Goal: Transaction & Acquisition: Purchase product/service

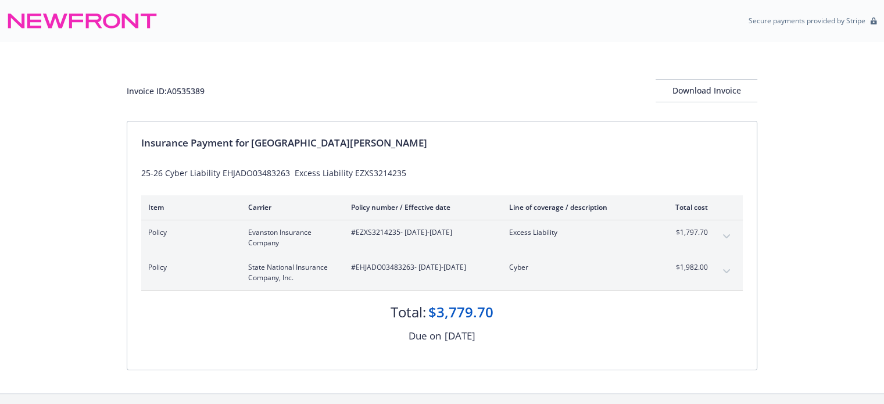
click at [726, 235] on icon "expand content" at bounding box center [726, 236] width 7 height 5
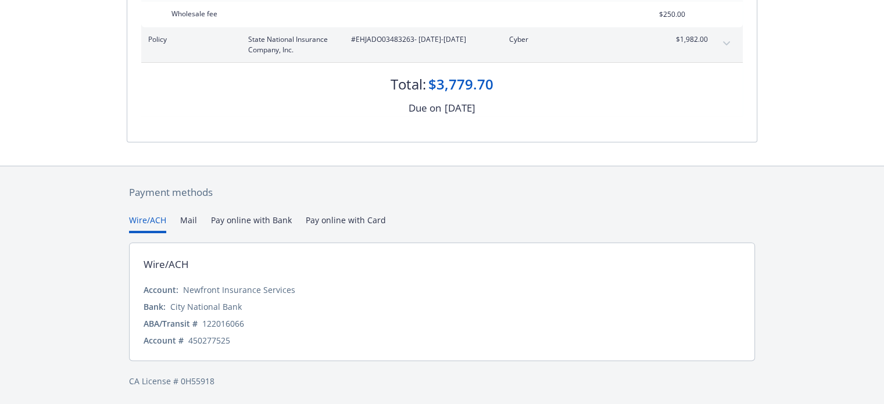
scroll to position [338, 0]
click at [444, 107] on div "[DATE]" at bounding box center [459, 107] width 31 height 15
click at [423, 83] on div "Total:" at bounding box center [407, 84] width 35 height 20
click at [285, 219] on button "Pay online with Bank" at bounding box center [251, 222] width 81 height 19
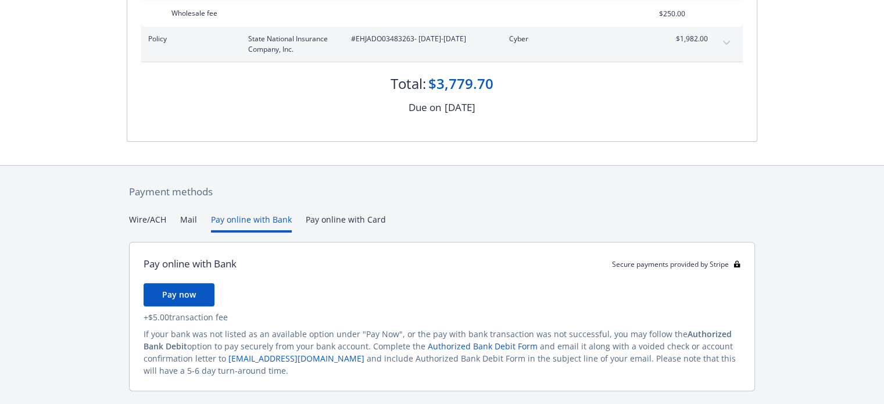
scroll to position [315, 0]
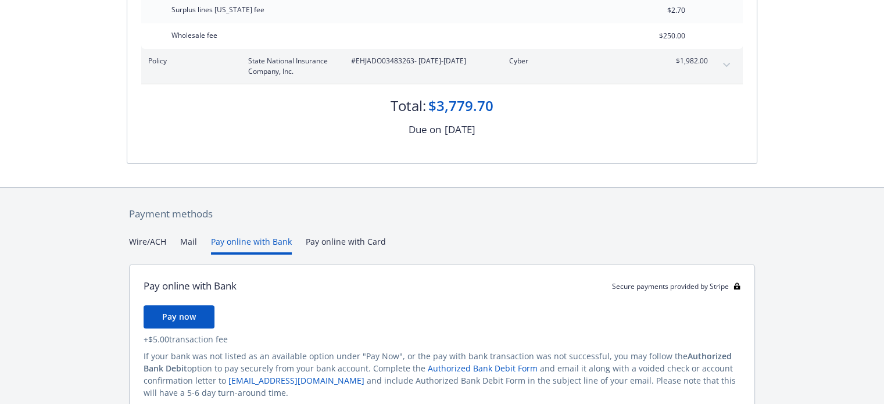
click at [339, 216] on div "Payment methods Wire/ACH Mail Pay online with Bank Pay online with Card Pay onl…" at bounding box center [442, 323] width 630 height 271
click at [268, 246] on button "Pay online with Bank" at bounding box center [251, 244] width 81 height 19
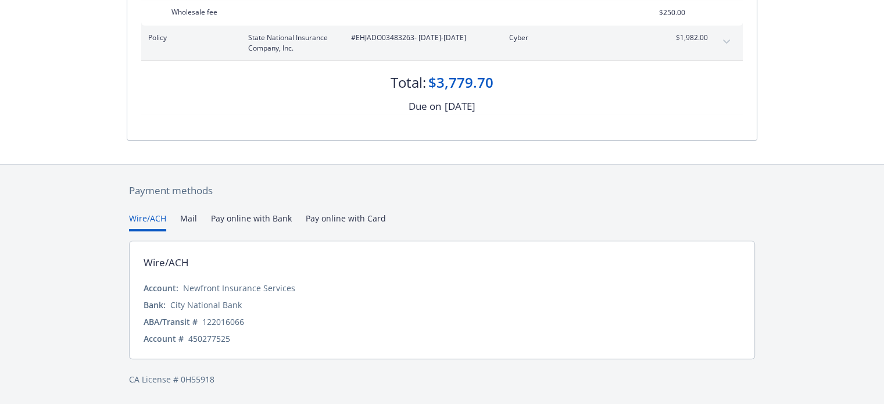
scroll to position [338, 0]
click at [148, 182] on div "Payment methods Wire/ACH Mail Pay online with Bank Pay online with Card Wire/AC…" at bounding box center [442, 286] width 630 height 240
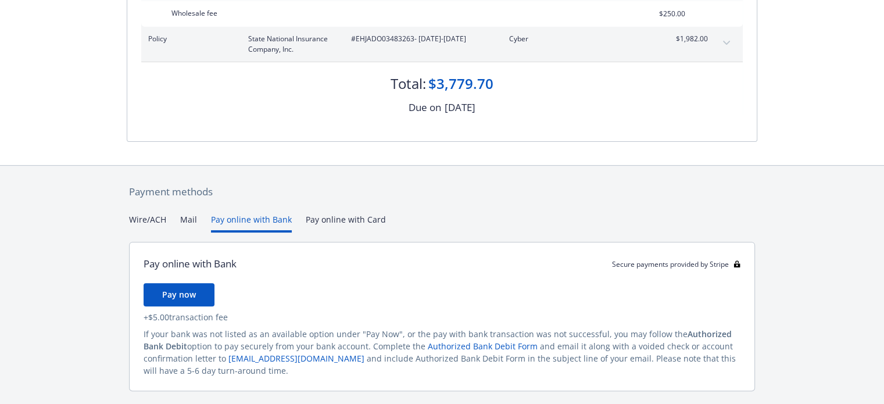
click at [279, 221] on button "Pay online with Bank" at bounding box center [251, 222] width 81 height 19
click at [196, 292] on button "Pay now" at bounding box center [178, 294] width 71 height 23
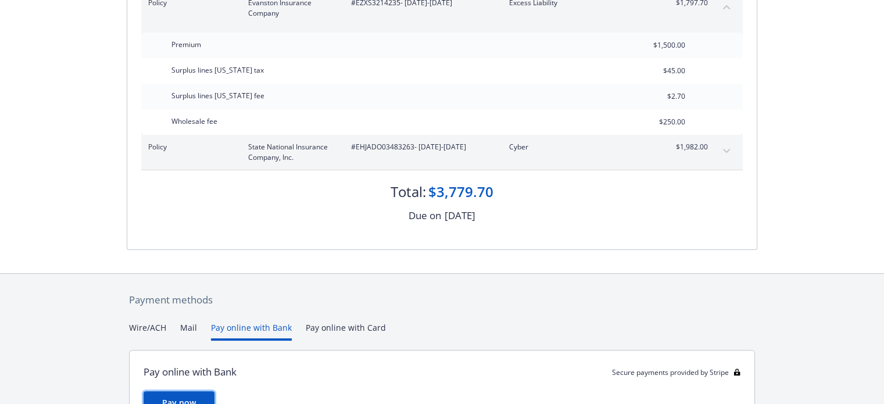
scroll to position [78, 0]
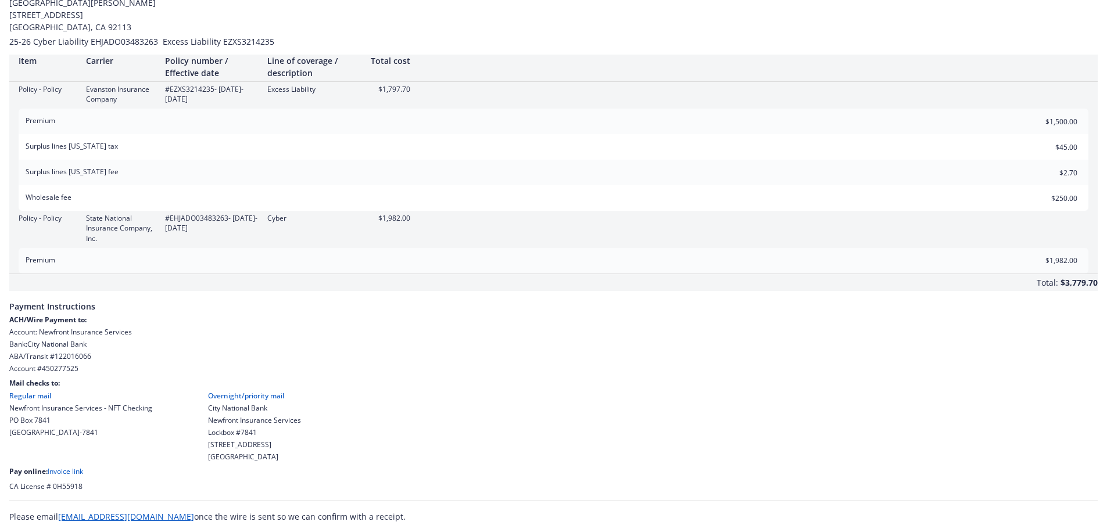
scroll to position [62, 0]
click at [65, 467] on link "Invoice link" at bounding box center [65, 469] width 35 height 10
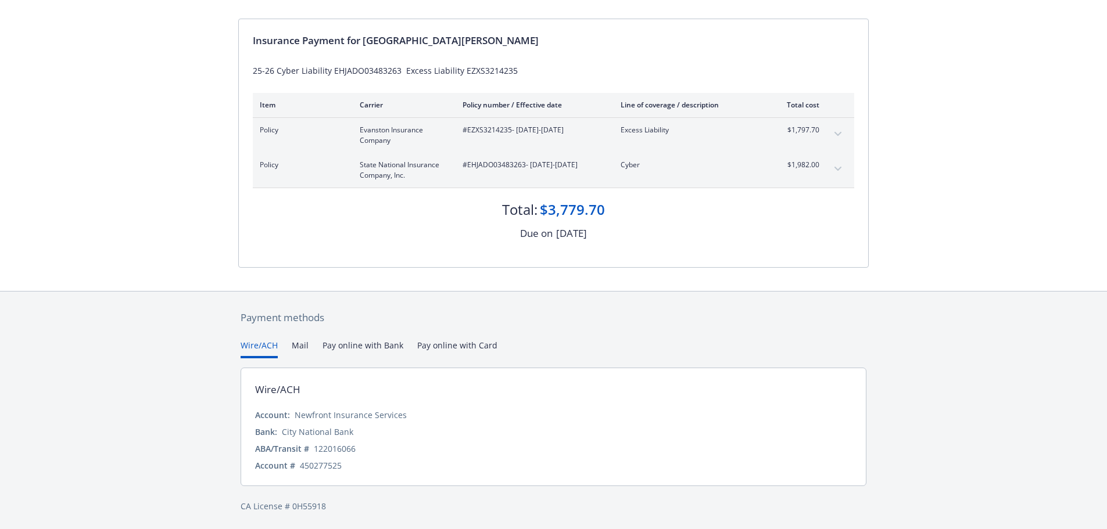
scroll to position [104, 0]
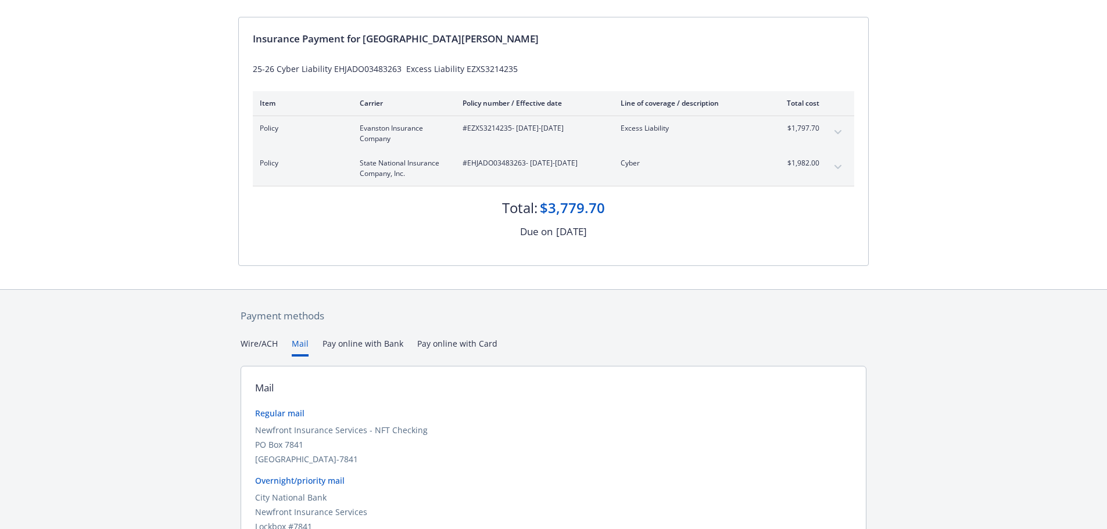
click at [304, 350] on button "Mail" at bounding box center [300, 347] width 17 height 19
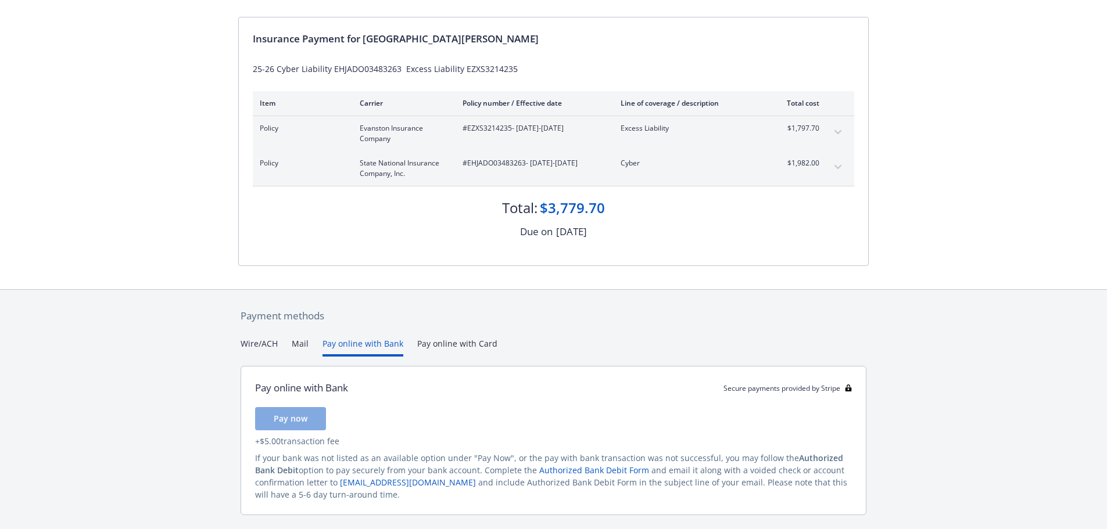
click at [357, 346] on button "Pay online with Bank" at bounding box center [362, 347] width 81 height 19
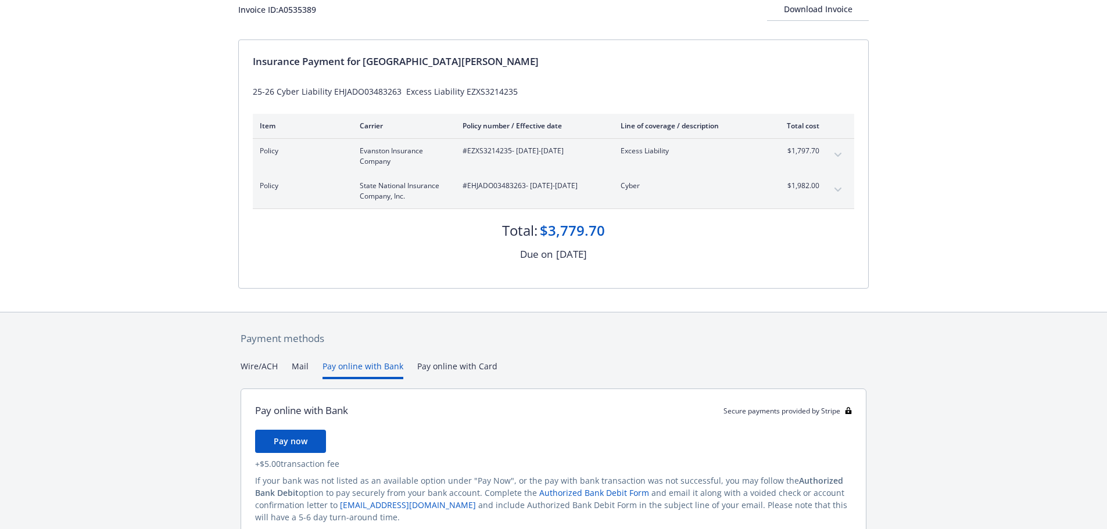
click at [447, 349] on div "Payment methods Wire/ACH Mail Pay online with Bank Pay online with Card Pay onl…" at bounding box center [553, 448] width 630 height 271
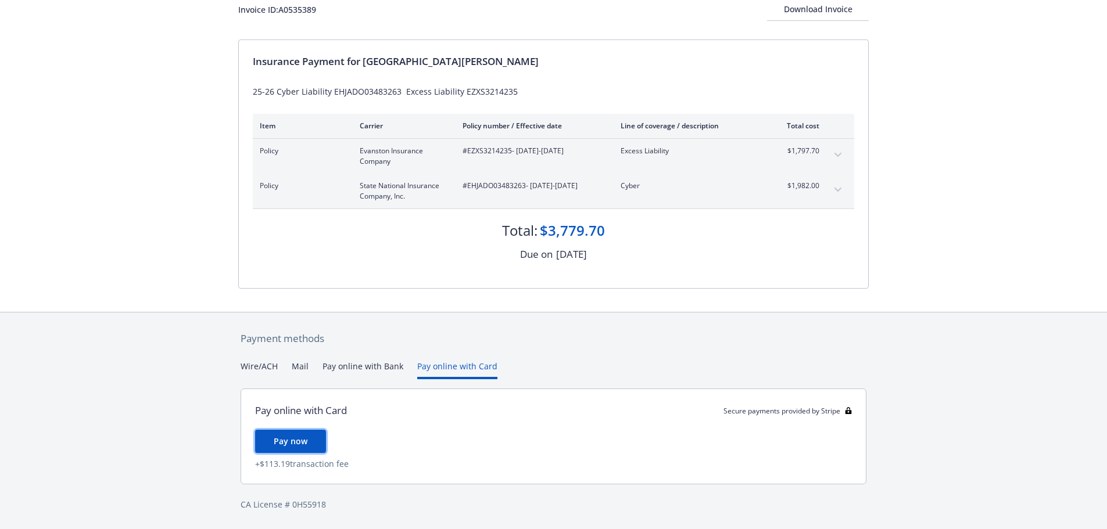
click at [310, 435] on button "Pay now" at bounding box center [290, 441] width 71 height 23
click at [355, 369] on button "Pay online with Bank" at bounding box center [362, 369] width 81 height 19
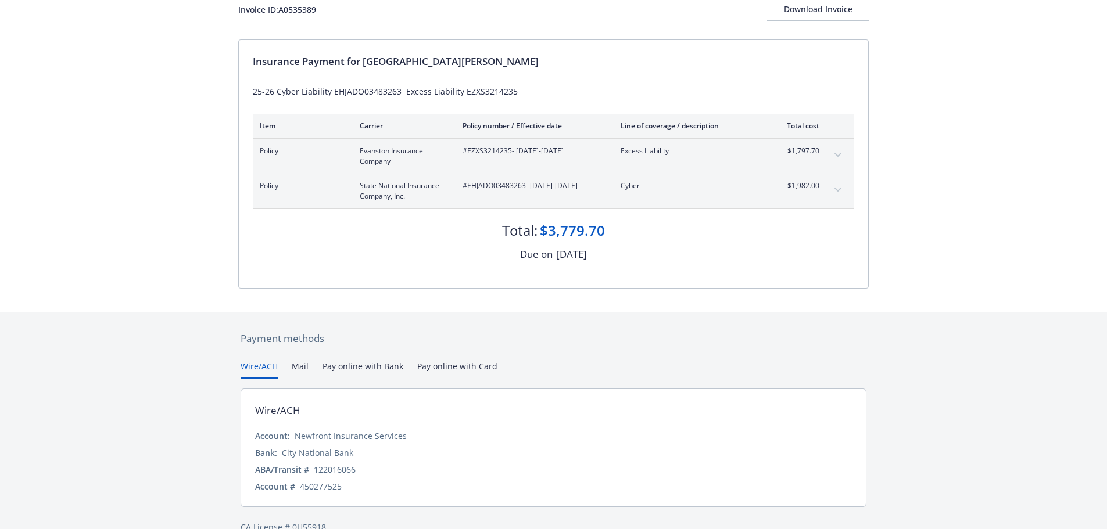
click at [256, 368] on button "Wire/ACH" at bounding box center [259, 369] width 37 height 19
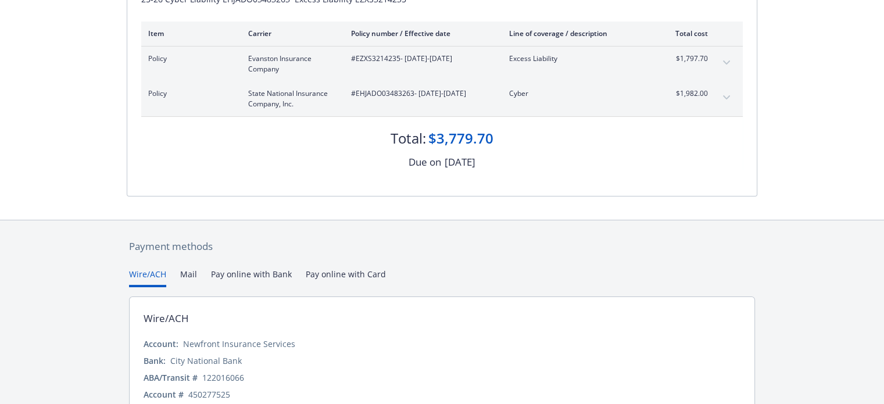
scroll to position [228, 0]
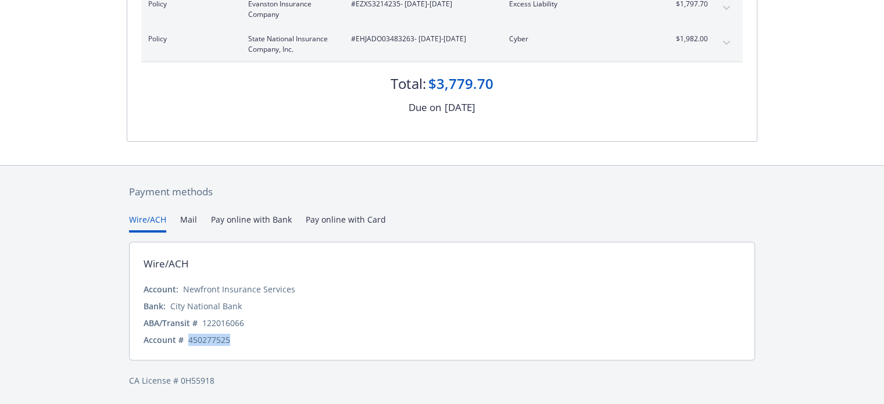
drag, startPoint x: 231, startPoint y: 340, endPoint x: 188, endPoint y: 351, distance: 44.4
click at [188, 351] on div "Wire/ACH Account: Newfront Insurance Services Bank: City National Bank ABA/Tran…" at bounding box center [442, 301] width 626 height 119
copy div "450277525"
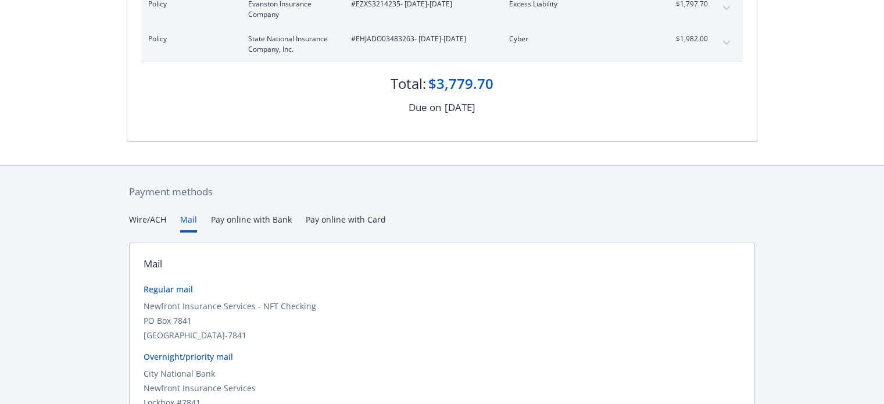
click at [191, 225] on button "Mail" at bounding box center [188, 222] width 17 height 19
